Goal: Use online tool/utility: Utilize a website feature to perform a specific function

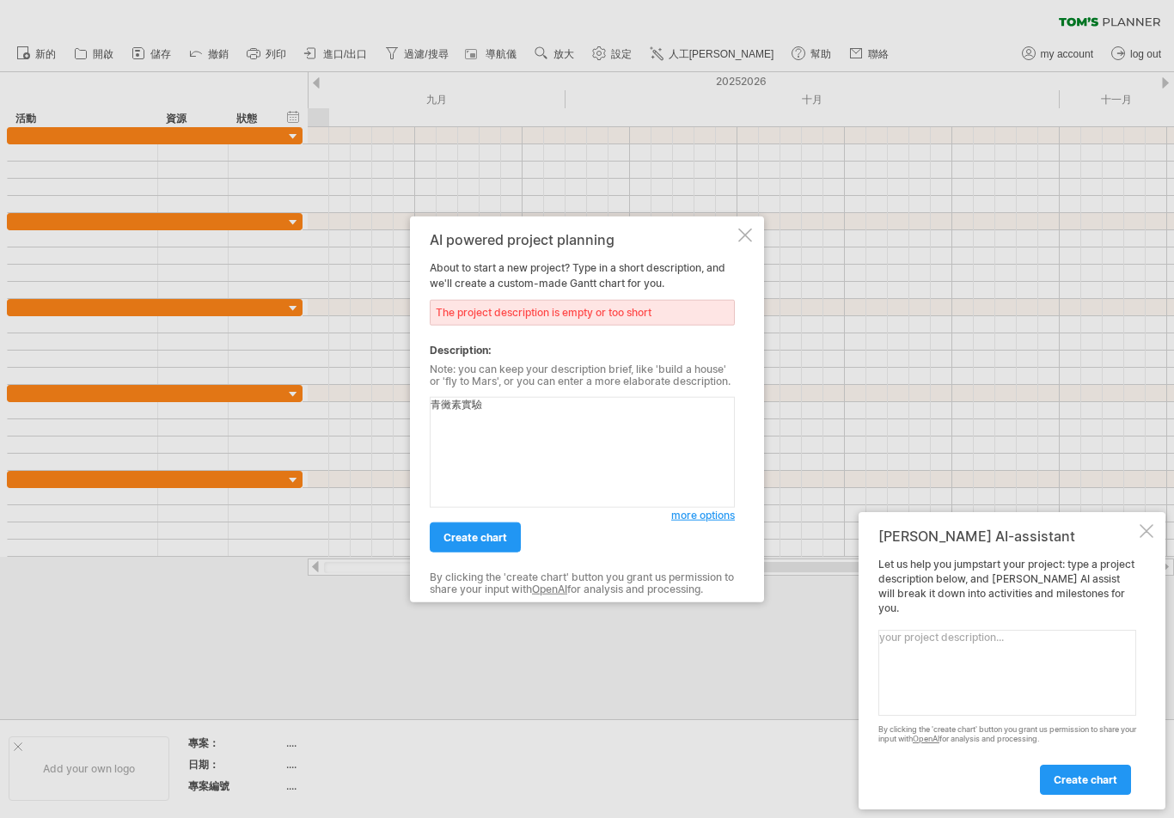
click at [457, 543] on span "create chart" at bounding box center [475, 537] width 64 height 13
click at [446, 538] on span "create chart" at bounding box center [475, 537] width 64 height 13
click at [666, 421] on textarea "青黴素實驗" at bounding box center [582, 452] width 305 height 111
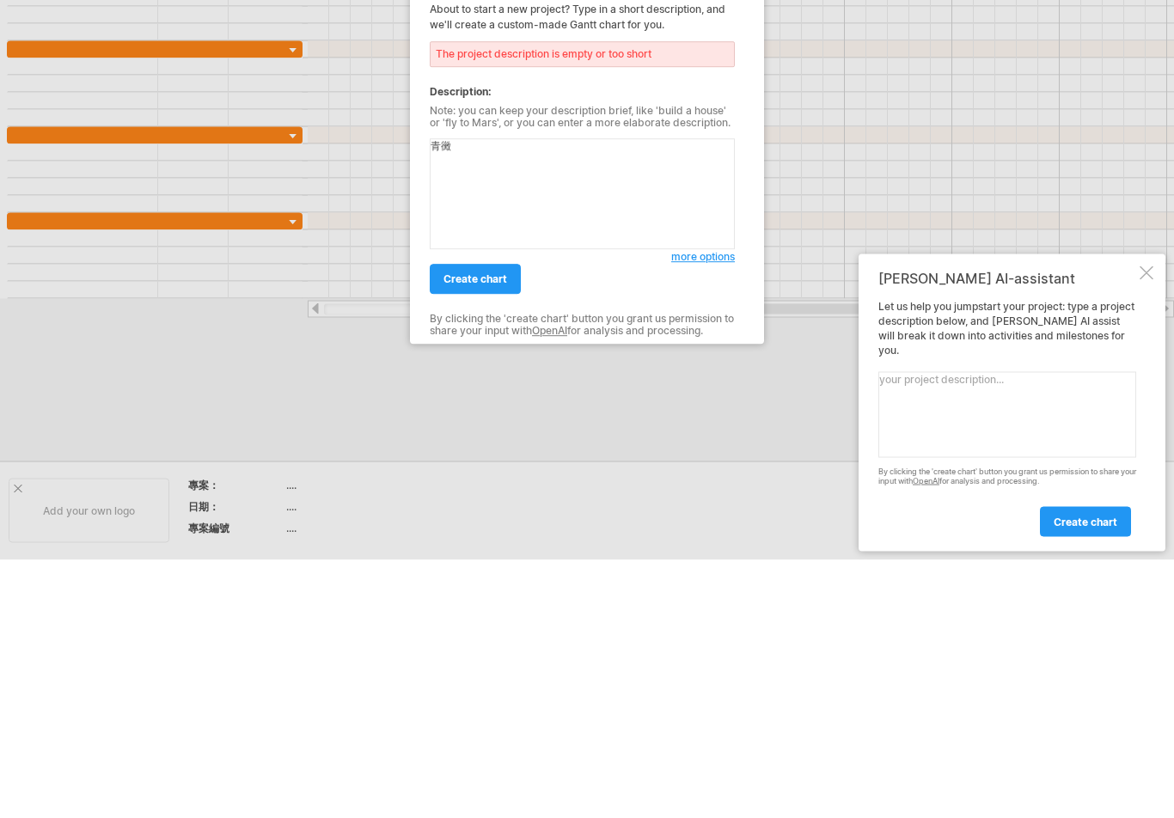
type textarea "青"
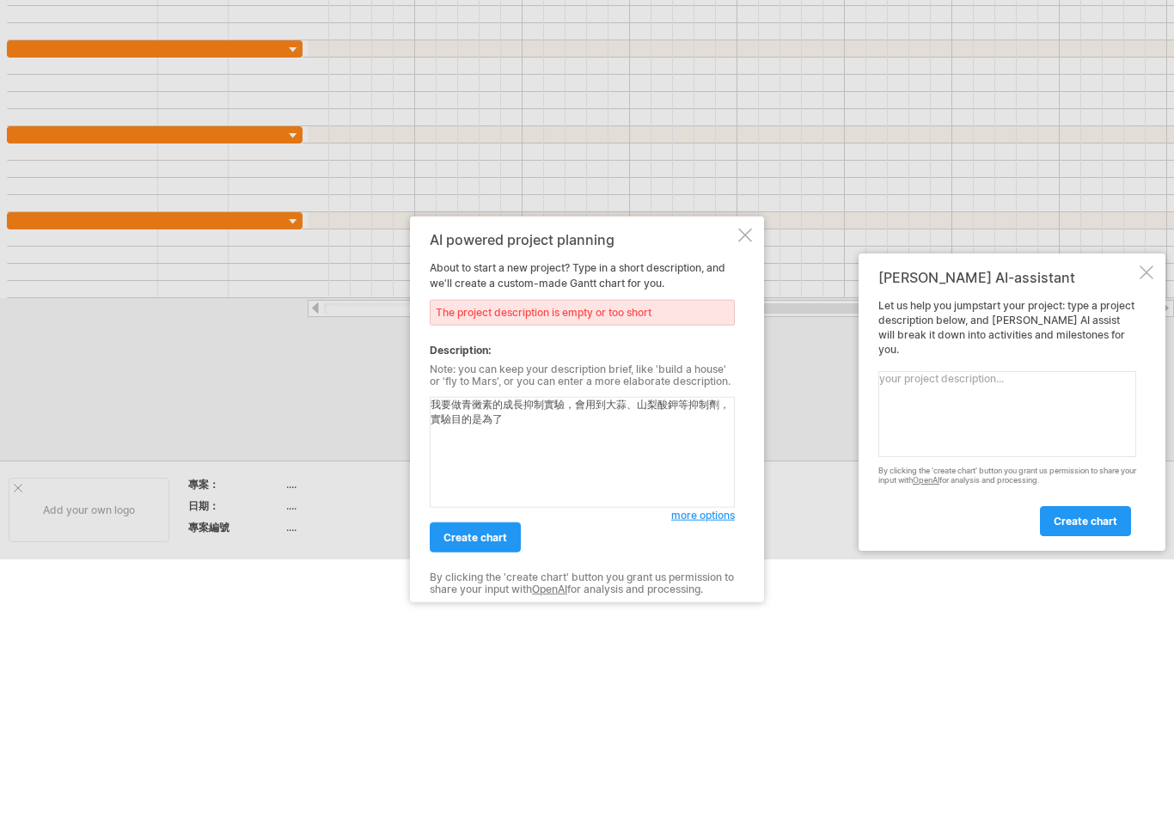
click at [550, 440] on textarea "我要做青黴素的成長抑制實驗，會用到大蒜、山梨酸鉀等抑制劑，實驗目的是為了" at bounding box center [582, 452] width 305 height 111
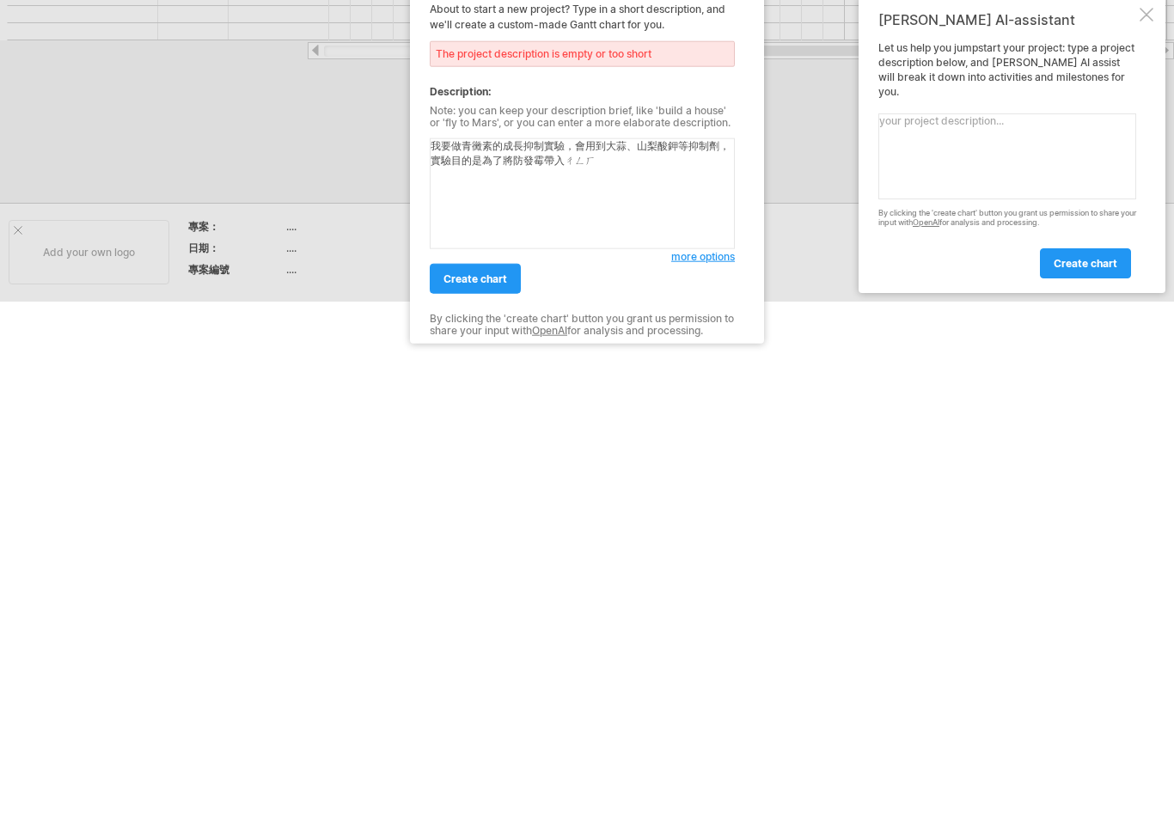
type textarea "我要做青黴素的成長抑制實驗，會用到大蒜、山梨酸鉀等抑制劑，實驗目的是為了將防發霉帶入生活"
click at [470, 531] on span "create chart" at bounding box center [475, 537] width 64 height 13
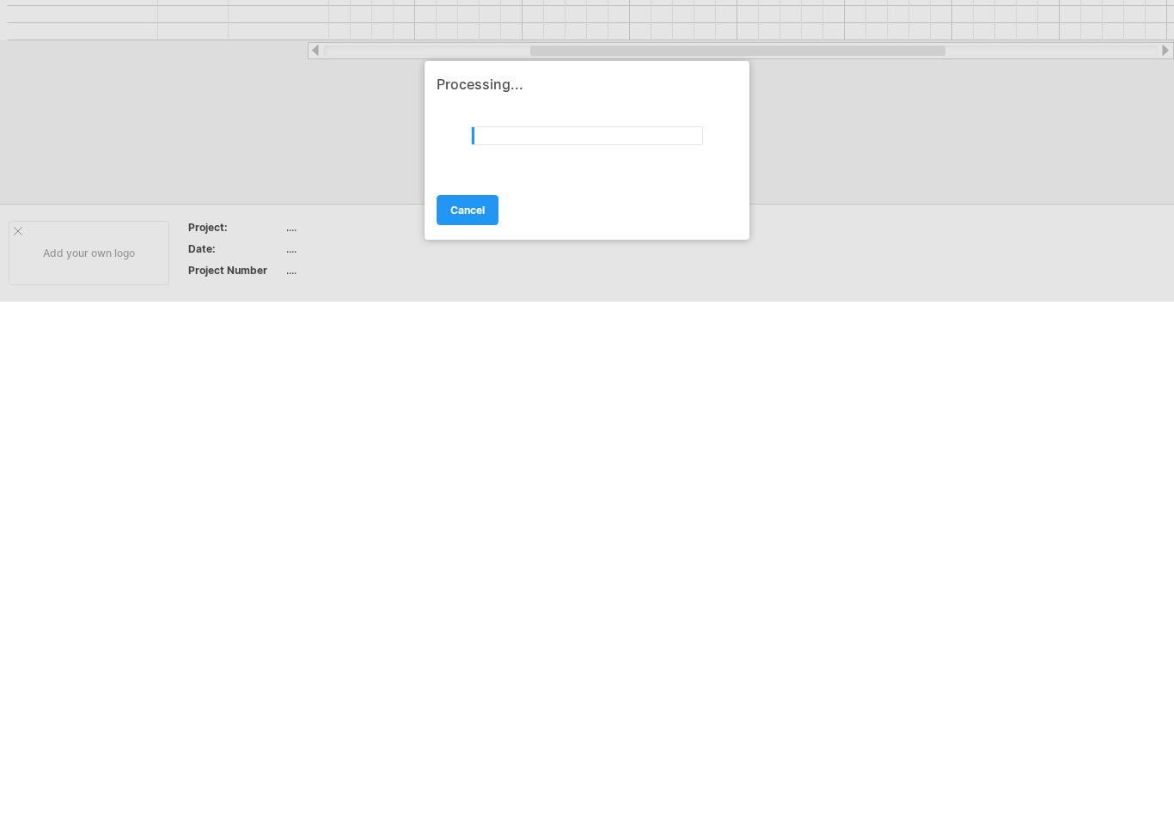
scroll to position [0, 0]
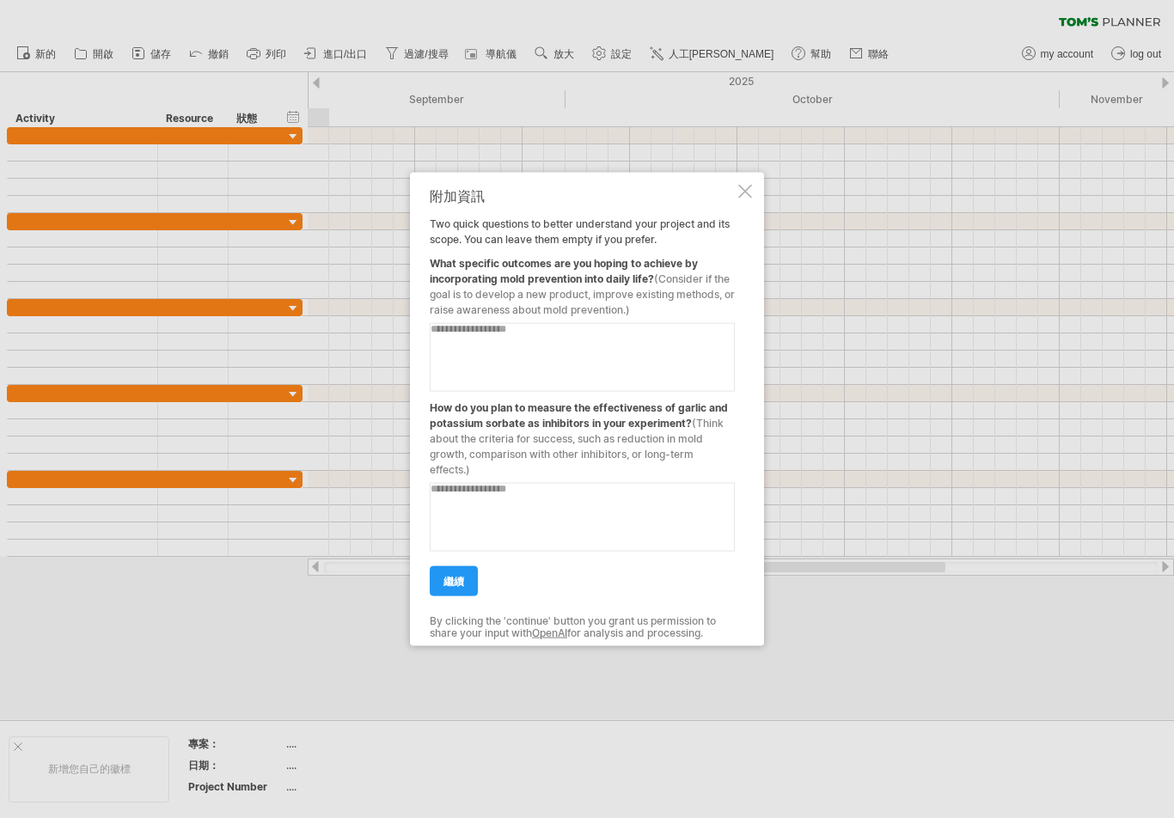
click at [450, 330] on textarea at bounding box center [582, 357] width 305 height 69
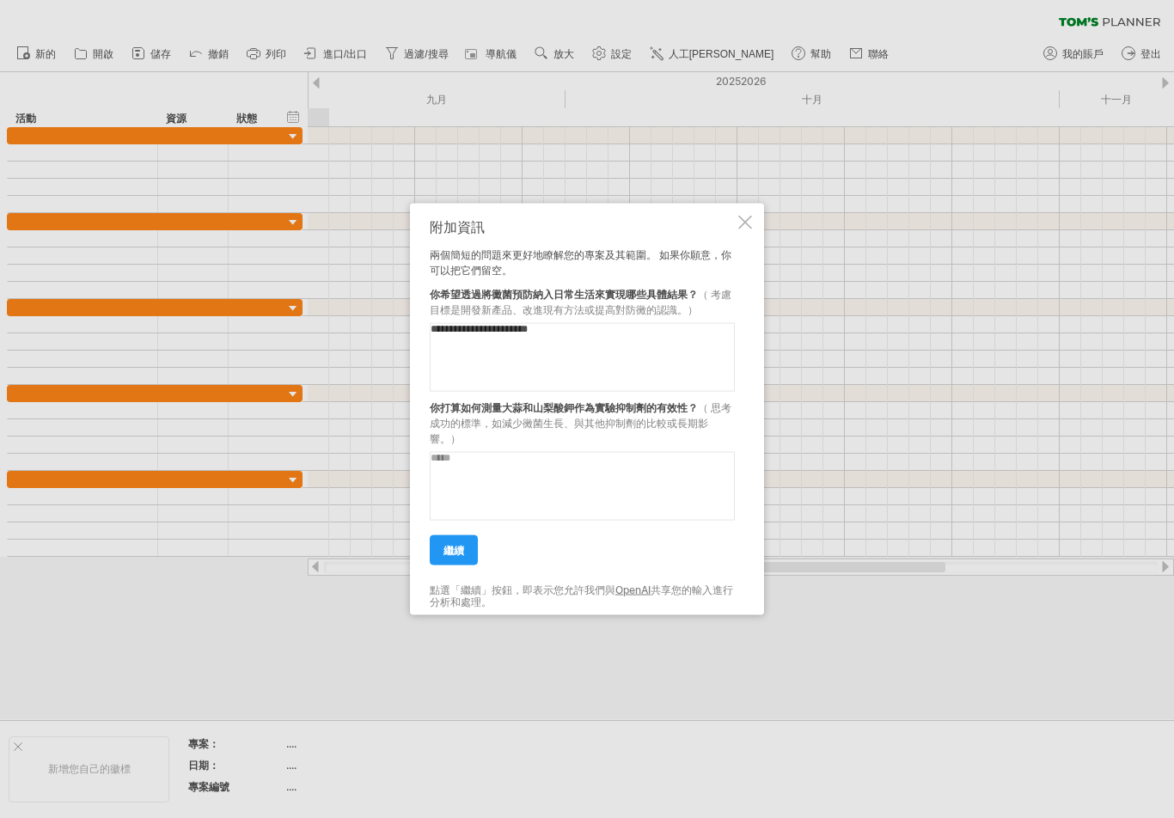
type textarea "**********"
click at [740, 326] on div "**********" at bounding box center [587, 410] width 354 height 412
click at [477, 465] on textarea at bounding box center [582, 486] width 305 height 69
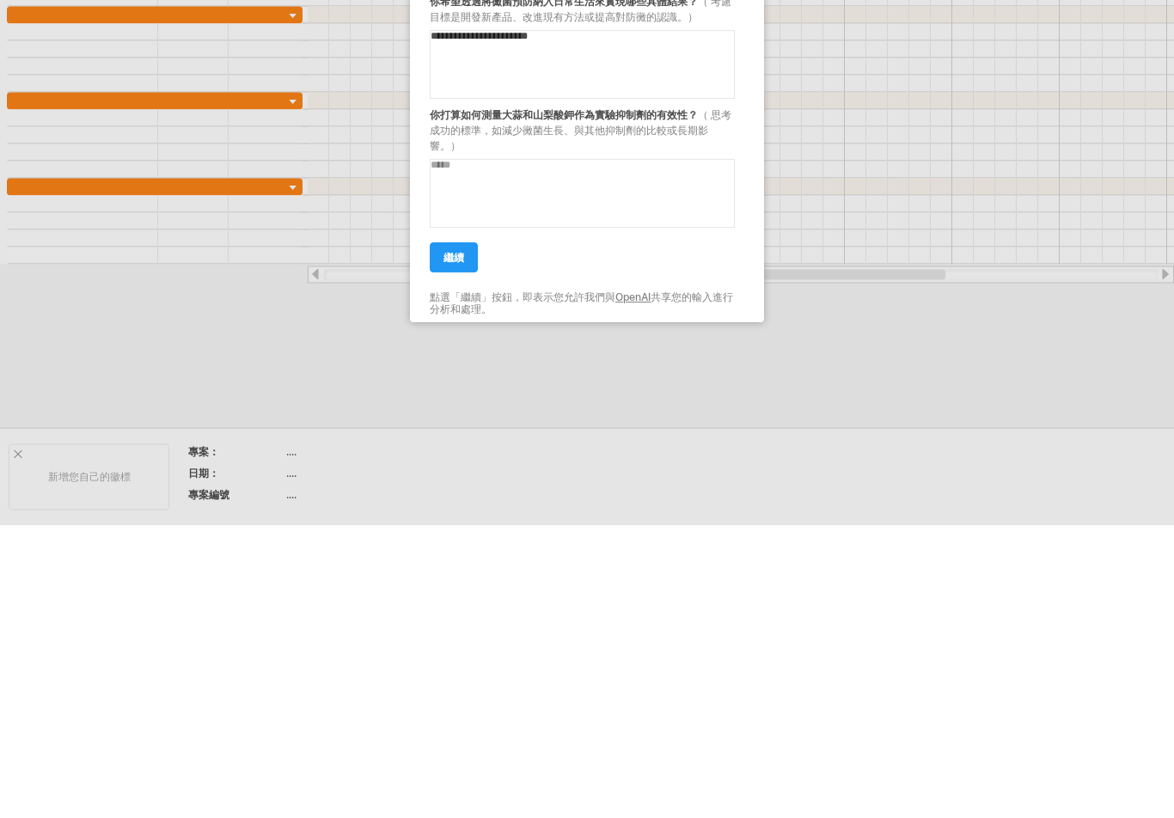
scroll to position [293, 0]
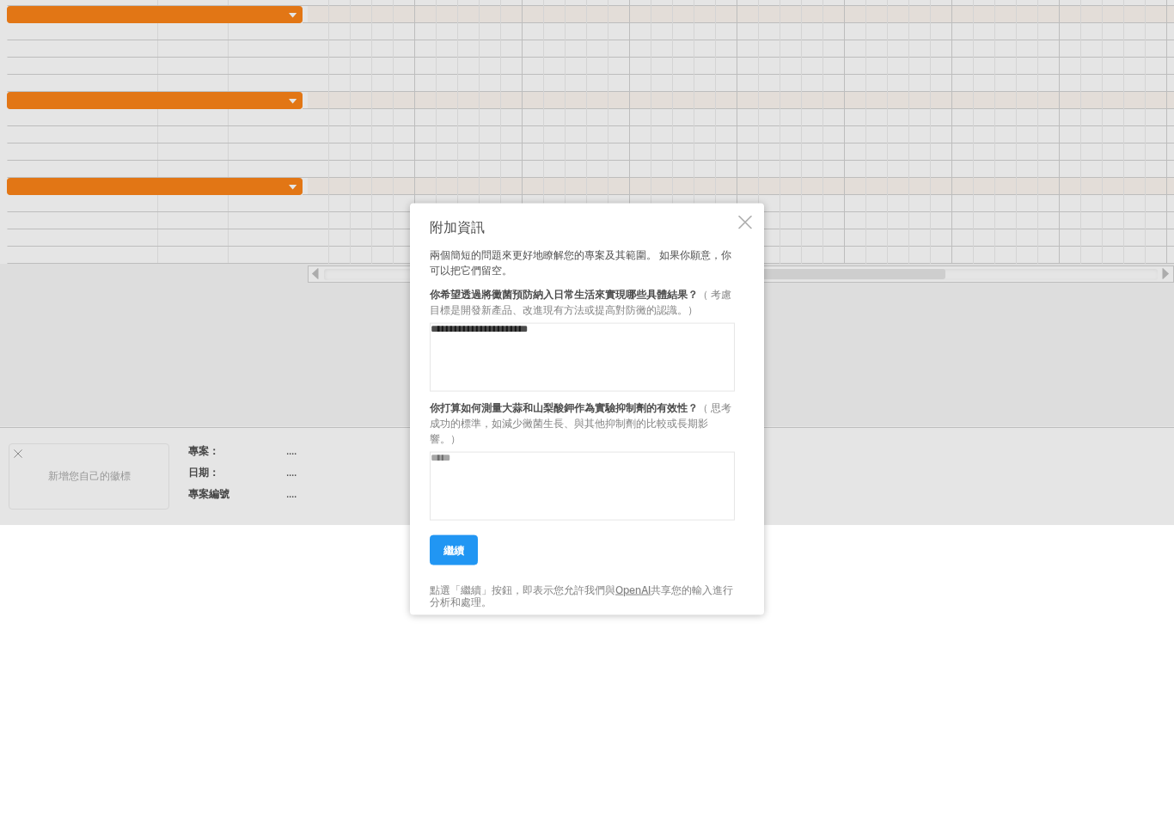
click at [584, 473] on textarea at bounding box center [582, 486] width 305 height 69
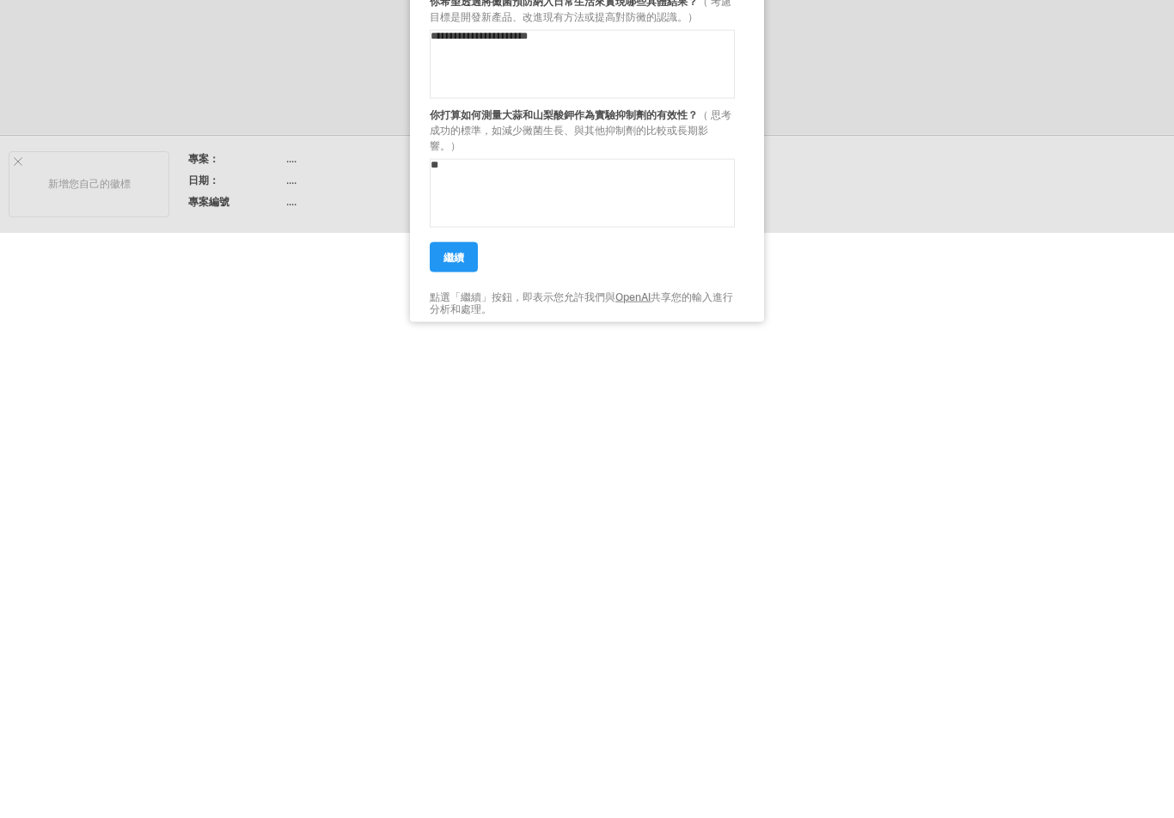
type textarea "*"
type textarea "**********"
click at [455, 535] on link "繼續" at bounding box center [454, 550] width 48 height 30
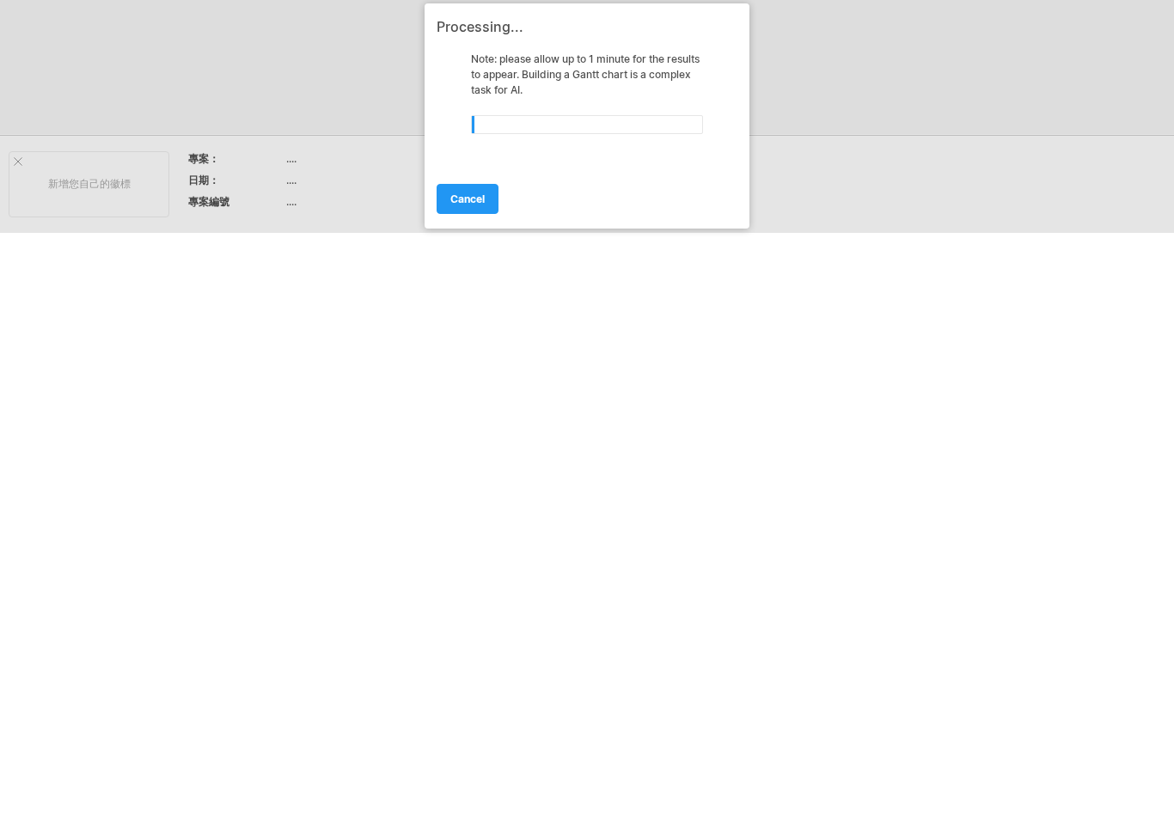
scroll to position [0, 0]
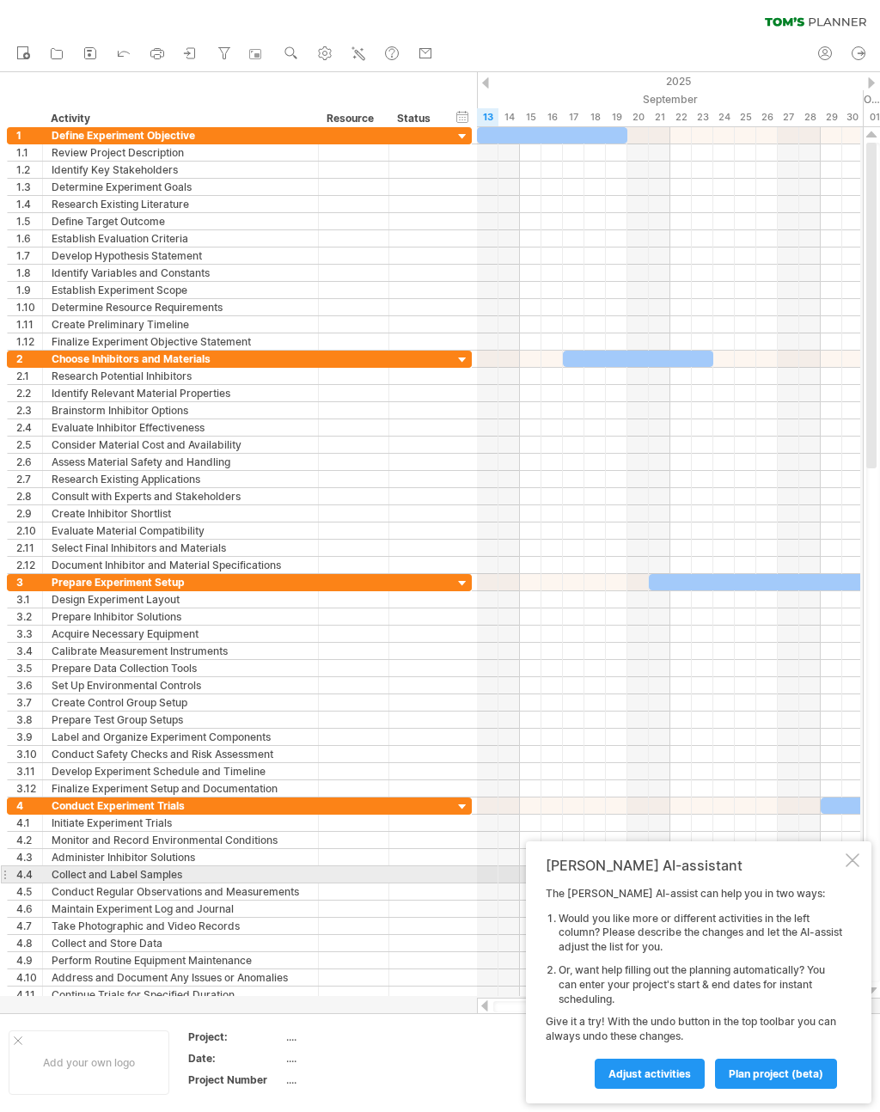
click at [845, 817] on div "[PERSON_NAME] AI-assistant The [PERSON_NAME] AI-assist can help you in two ways…" at bounding box center [698, 972] width 345 height 262
click at [843, 817] on div "[PERSON_NAME] AI-assistant The [PERSON_NAME] AI-assist can help you in two ways…" at bounding box center [698, 972] width 345 height 262
click at [854, 817] on div at bounding box center [852, 860] width 14 height 14
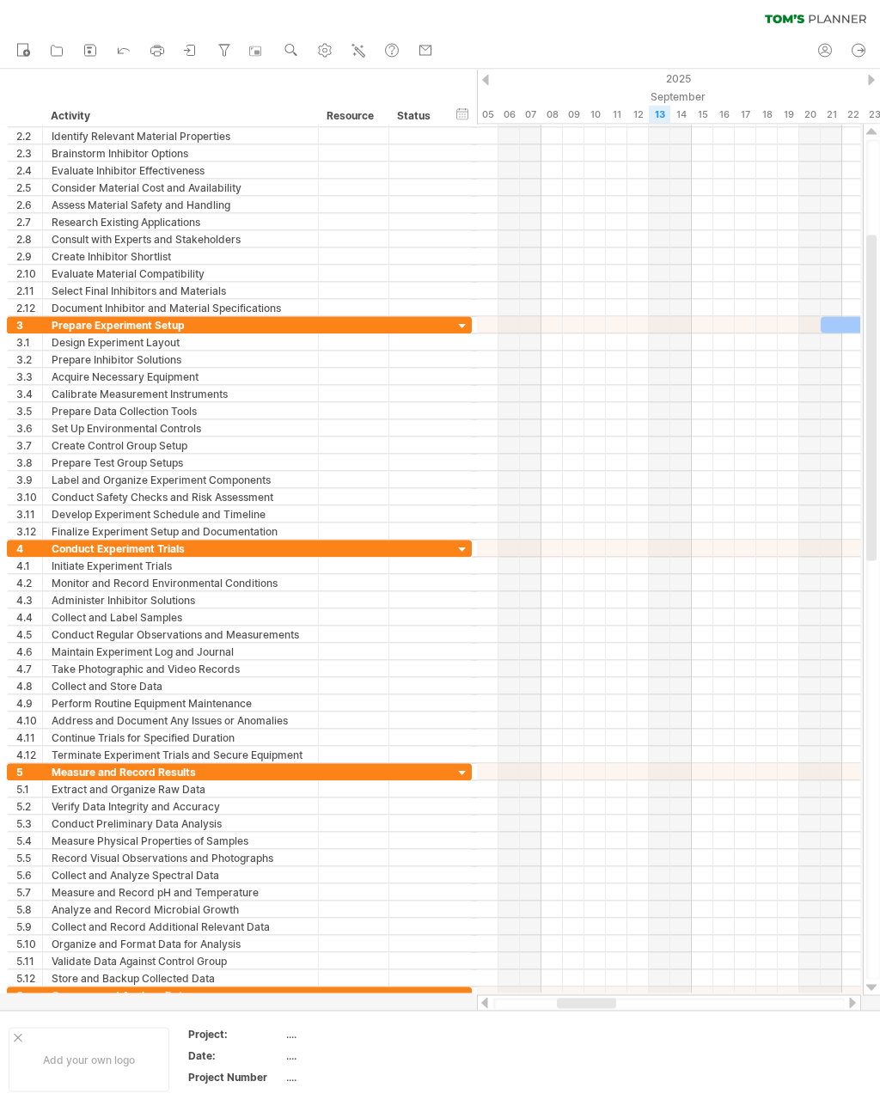
click at [875, 550] on div at bounding box center [871, 401] width 10 height 326
